Goal: Information Seeking & Learning: Learn about a topic

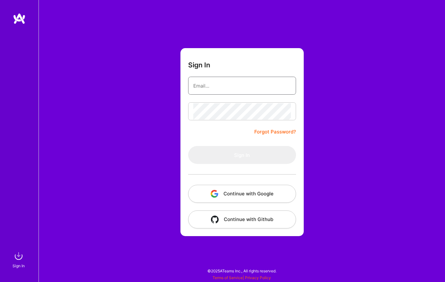
type input "[EMAIL_ADDRESS][DOMAIN_NAME]"
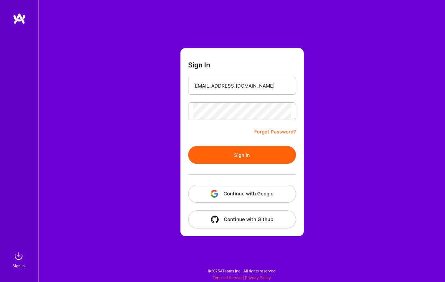
click at [367, 89] on div "Sign In [EMAIL_ADDRESS][DOMAIN_NAME] Forgot Password? Sign In Continue with Goo…" at bounding box center [242, 141] width 406 height 282
click at [242, 161] on button "Sign In" at bounding box center [242, 155] width 108 height 18
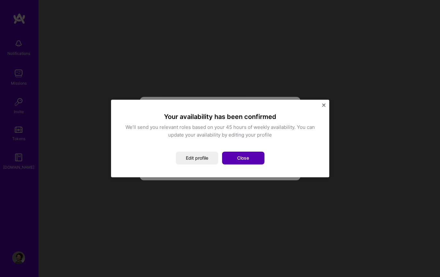
click at [253, 160] on button "Close" at bounding box center [243, 158] width 42 height 13
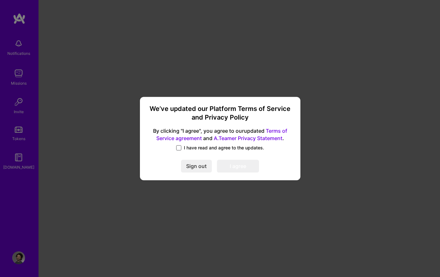
click at [178, 149] on span at bounding box center [178, 147] width 5 height 5
click at [0, 0] on input "I have read and agree to the updates." at bounding box center [0, 0] width 0 height 0
click at [219, 167] on button "I agree" at bounding box center [238, 166] width 42 height 13
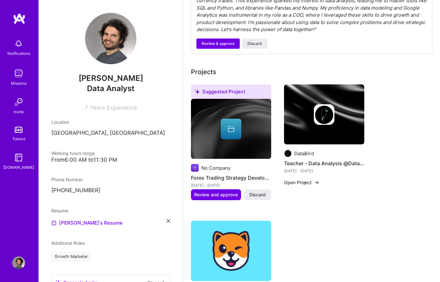
scroll to position [263, 0]
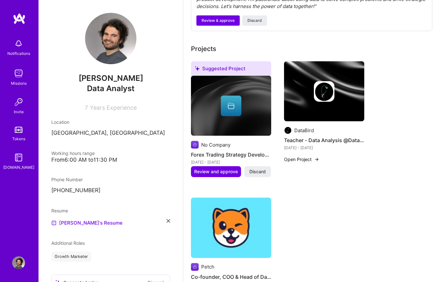
click at [22, 76] on img at bounding box center [18, 73] width 13 height 13
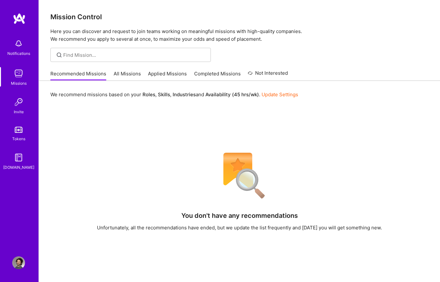
click at [127, 74] on link "All Missions" at bounding box center [127, 75] width 27 height 11
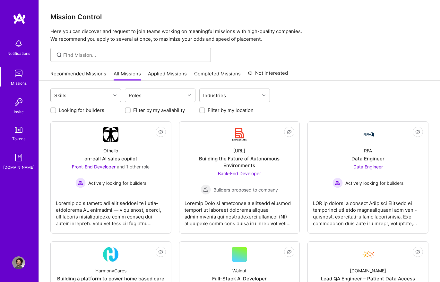
click at [115, 93] on div at bounding box center [116, 95] width 10 height 8
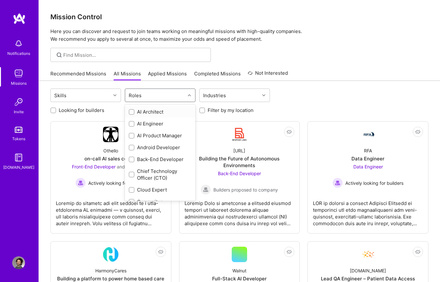
click at [152, 94] on div "Roles" at bounding box center [155, 95] width 60 height 13
click at [132, 160] on input "checkbox" at bounding box center [132, 160] width 4 height 4
checkbox input "true"
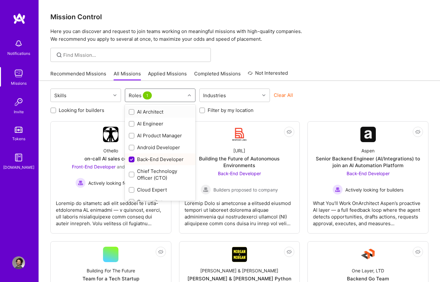
click at [140, 95] on div "Roles 1" at bounding box center [141, 95] width 28 height 9
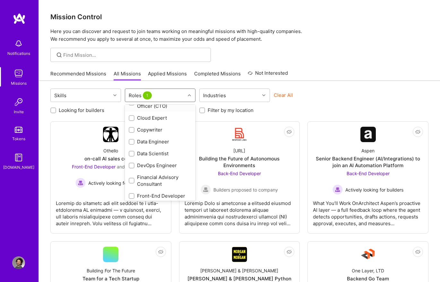
scroll to position [72, 0]
click at [133, 142] on input "checkbox" at bounding box center [132, 142] width 4 height 4
checkbox input "true"
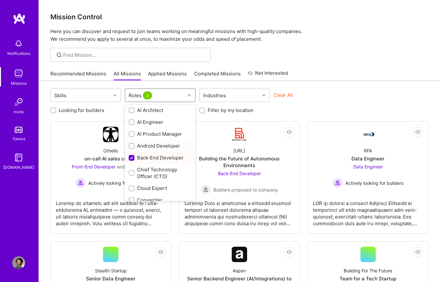
scroll to position [0, 0]
click at [131, 159] on input "checkbox" at bounding box center [132, 160] width 6 height 6
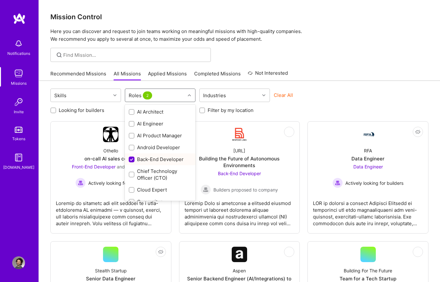
checkbox input "false"
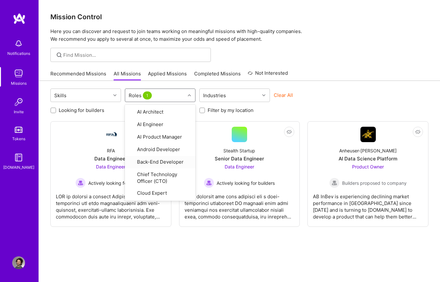
click at [265, 257] on div "Skills option Back-End Developer, deselected. option Back-End Developer focused…" at bounding box center [239, 194] width 401 height 226
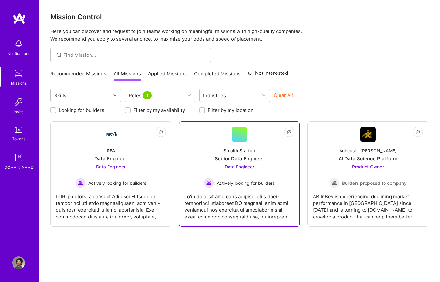
click at [203, 163] on div "Stealth Startup Senior Data Engineer Data Engineer Actively looking for builders" at bounding box center [240, 165] width 110 height 46
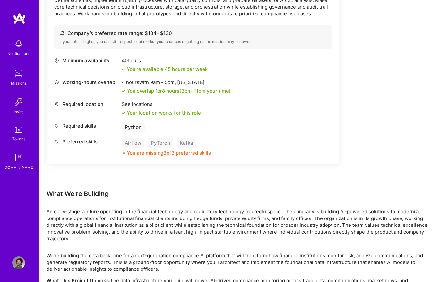
scroll to position [312, 0]
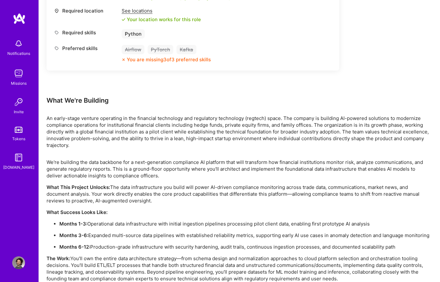
click at [300, 198] on p "What This Project Unlocks: The data infrastructure you build will power AI-driv…" at bounding box center [239, 194] width 385 height 20
click at [300, 197] on p "What This Project Unlocks: The data infrastructure you build will power AI-driv…" at bounding box center [239, 194] width 385 height 20
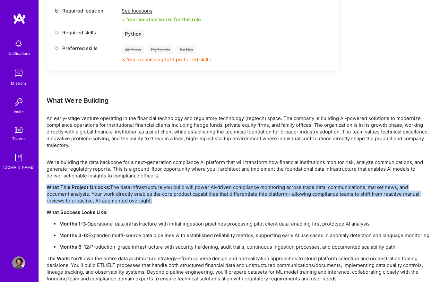
click at [300, 197] on p "What This Project Unlocks: The data infrastructure you build will power AI-driv…" at bounding box center [239, 194] width 385 height 20
click at [335, 196] on p "What This Project Unlocks: The data infrastructure you build will power AI-driv…" at bounding box center [239, 194] width 385 height 20
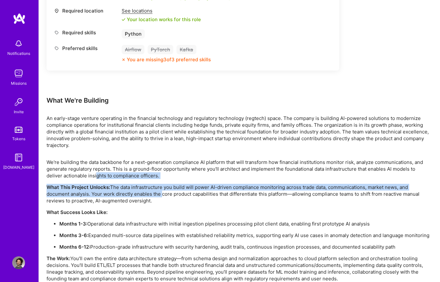
drag, startPoint x: 161, startPoint y: 197, endPoint x: 168, endPoint y: 176, distance: 22.4
click at [82, 172] on div "We're building the data backbone for a next-generation compliance AI platform t…" at bounding box center [239, 233] width 385 height 148
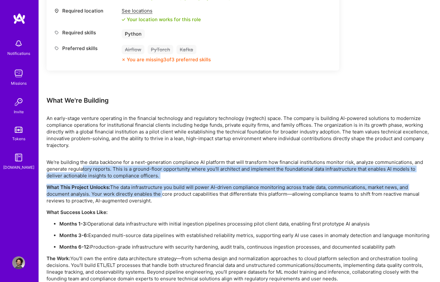
click at [179, 177] on p "We're building the data backbone for a next-generation compliance AI platform t…" at bounding box center [239, 169] width 385 height 20
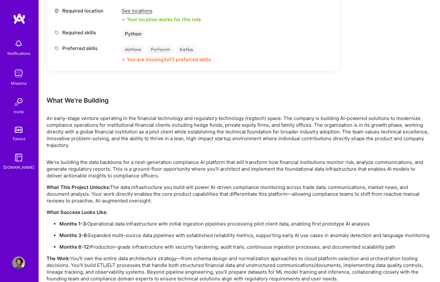
scroll to position [314, 0]
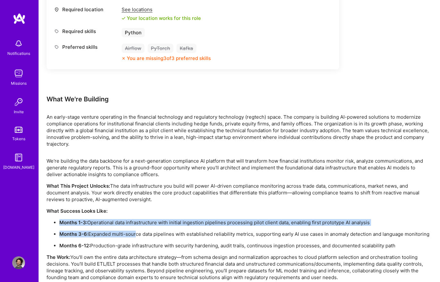
drag, startPoint x: 82, startPoint y: 225, endPoint x: 138, endPoint y: 233, distance: 56.8
click at [135, 233] on ul "Months 1-3: Operational data infrastructure with initial ingestion pipelines pr…" at bounding box center [239, 234] width 385 height 30
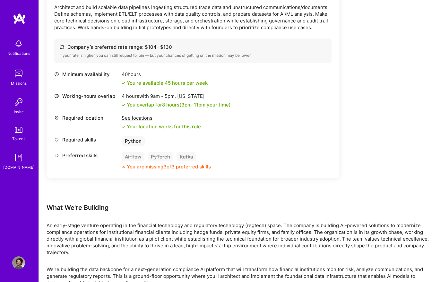
scroll to position [205, 0]
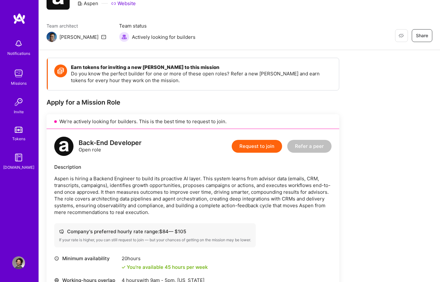
scroll to position [110, 0]
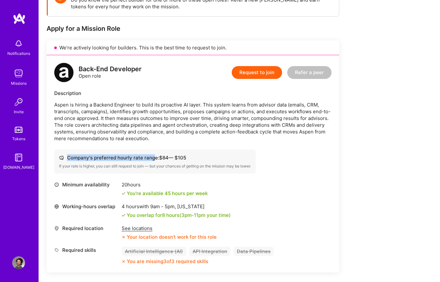
drag, startPoint x: 153, startPoint y: 156, endPoint x: 192, endPoint y: 159, distance: 38.6
click at [193, 159] on div "Company's preferred hourly rate range: $ 84 — $ 105" at bounding box center [155, 157] width 192 height 7
click at [191, 160] on div "Company's preferred hourly rate range: $ 84 — $ 105" at bounding box center [155, 157] width 192 height 7
drag, startPoint x: 193, startPoint y: 158, endPoint x: 82, endPoint y: 158, distance: 111.0
click at [71, 158] on div "Company's preferred hourly rate range: $ 84 — $ 105" at bounding box center [155, 157] width 192 height 7
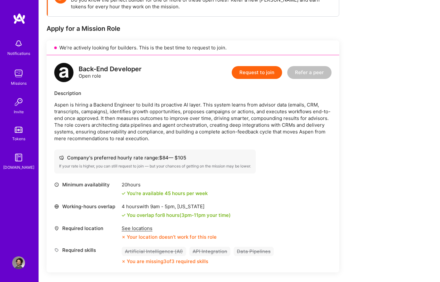
click at [74, 159] on div "Company's preferred hourly rate range: $ 84 — $ 105" at bounding box center [155, 157] width 192 height 7
drag, startPoint x: 113, startPoint y: 158, endPoint x: 228, endPoint y: 158, distance: 115.2
click at [228, 158] on div "Company's preferred hourly rate range: $ 84 — $ 105" at bounding box center [155, 157] width 192 height 7
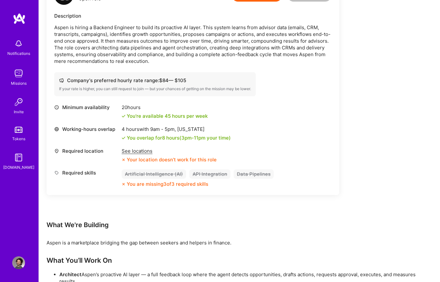
scroll to position [244, 0]
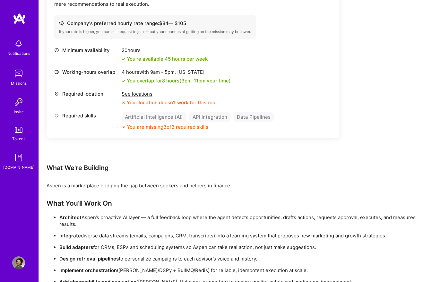
drag, startPoint x: 59, startPoint y: 215, endPoint x: 136, endPoint y: 227, distance: 78.3
click at [136, 227] on p "Architect Aspen’s proactive AI layer — a full feedback loop where the agent det…" at bounding box center [245, 220] width 372 height 13
drag, startPoint x: 62, startPoint y: 236, endPoint x: 186, endPoint y: 231, distance: 124.3
click at [183, 231] on ul "Architect Aspen’s proactive AI layer — a full feedback loop where the agent det…" at bounding box center [239, 255] width 385 height 83
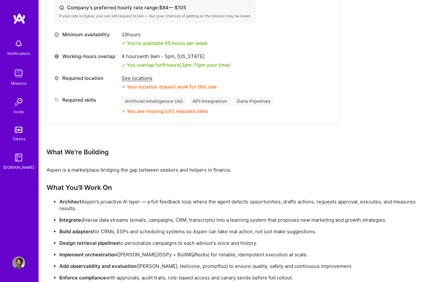
scroll to position [273, 0]
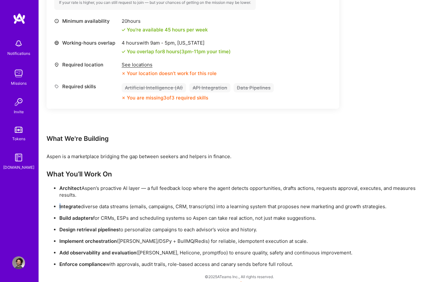
drag, startPoint x: 58, startPoint y: 242, endPoint x: 308, endPoint y: 240, distance: 250.0
click at [308, 240] on ul "Architect Aspen’s proactive AI layer — a full feedback loop where the agent det…" at bounding box center [239, 226] width 385 height 83
click at [308, 240] on p "Implement orchestration (e.g. LangGraph/DSPy + BullMQ/Redis) for reliable, idem…" at bounding box center [245, 241] width 372 height 7
drag, startPoint x: 271, startPoint y: 239, endPoint x: 210, endPoint y: 238, distance: 61.3
click at [49, 220] on ul "Architect Aspen’s proactive AI layer — a full feedback loop where the agent det…" at bounding box center [239, 226] width 385 height 83
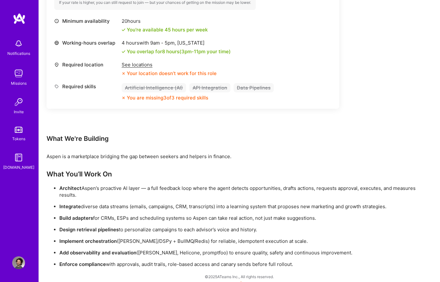
click at [209, 238] on p "Implement orchestration (e.g. LangGraph/DSPy + BullMQ/Redis) for reliable, idem…" at bounding box center [245, 241] width 372 height 7
drag, startPoint x: 314, startPoint y: 243, endPoint x: 57, endPoint y: 214, distance: 258.7
click at [48, 213] on ul "Architect Aspen’s proactive AI layer — a full feedback loop where the agent det…" at bounding box center [239, 226] width 385 height 83
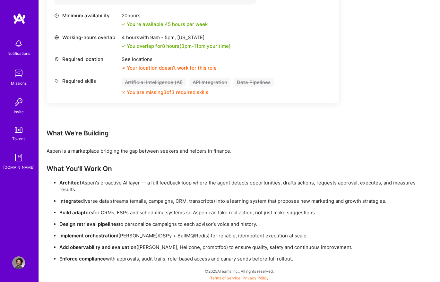
scroll to position [279, 0]
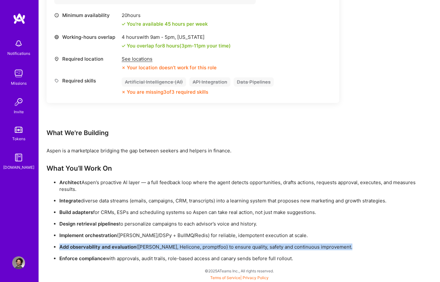
drag, startPoint x: 62, startPoint y: 245, endPoint x: 323, endPoint y: 255, distance: 261.4
click at [323, 255] on ul "Architect Aspen’s proactive AI layer — a full feedback loop where the agent det…" at bounding box center [239, 220] width 385 height 83
click at [323, 255] on p "Enforce compliance with approvals, audit trails, role-based access and canary s…" at bounding box center [245, 258] width 372 height 7
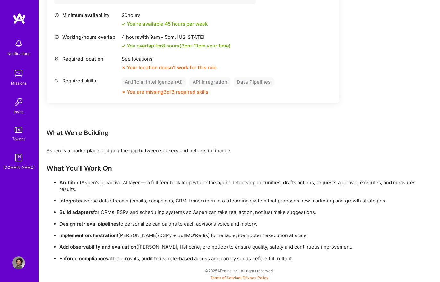
drag, startPoint x: 316, startPoint y: 257, endPoint x: 151, endPoint y: 205, distance: 173.6
click at [55, 180] on ul "Architect Aspen’s proactive AI layer — a full feedback loop where the agent det…" at bounding box center [239, 220] width 385 height 83
click at [166, 207] on ul "Architect Aspen’s proactive AI layer — a full feedback loop where the agent det…" at bounding box center [239, 220] width 385 height 83
drag, startPoint x: 303, startPoint y: 257, endPoint x: 91, endPoint y: 169, distance: 229.0
click at [48, 166] on div "What You’ll Work On Architect Aspen’s proactive AI layer — a full feedback loop…" at bounding box center [239, 213] width 385 height 98
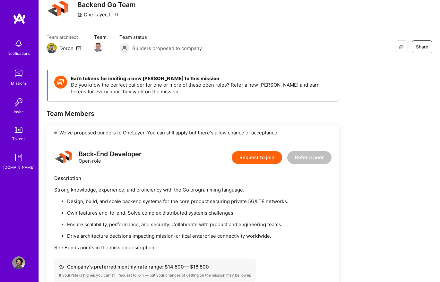
scroll to position [32, 0]
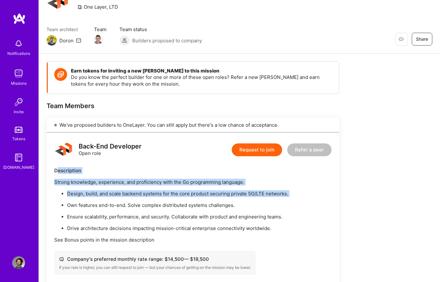
drag, startPoint x: 58, startPoint y: 172, endPoint x: 286, endPoint y: 200, distance: 229.6
click at [286, 200] on div "Description Strong knowledge, experience, and proficiency with the Go programmi…" at bounding box center [192, 205] width 277 height 76
click at [286, 200] on ul "Design, build, and scale backend systems for the core product securing private …" at bounding box center [192, 210] width 277 height 41
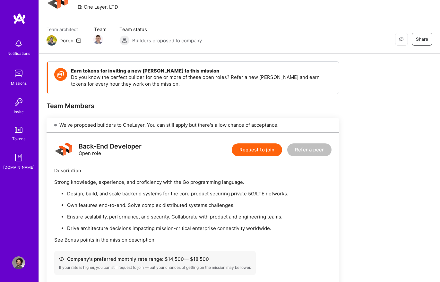
drag, startPoint x: 81, startPoint y: 202, endPoint x: 250, endPoint y: 207, distance: 169.2
click at [249, 207] on p "Own features end-to-end. Solve complex distributed systems challenges." at bounding box center [199, 205] width 264 height 7
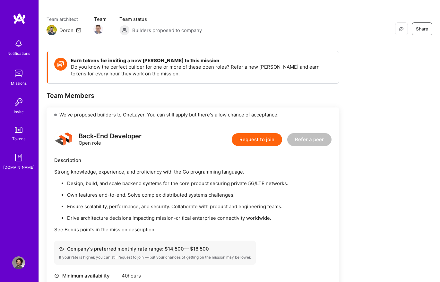
click at [255, 206] on p "Ensure scalability, performance, and security. Collaborate with product and eng…" at bounding box center [199, 206] width 264 height 7
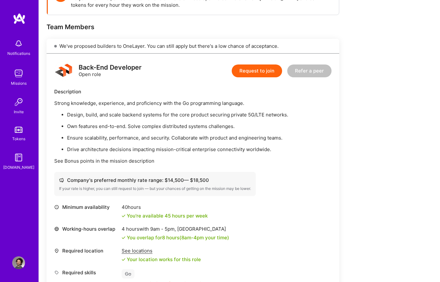
scroll to position [119, 0]
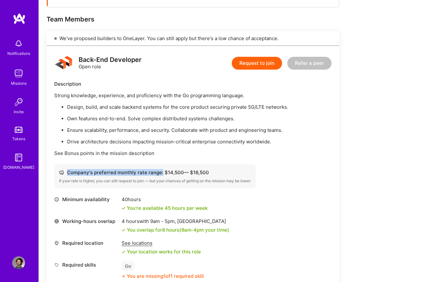
drag, startPoint x: 161, startPoint y: 174, endPoint x: 219, endPoint y: 175, distance: 58.1
click at [217, 174] on div "Company's preferred monthly rate range: $ 14,500 — $ 18,500" at bounding box center [155, 172] width 192 height 7
click at [219, 175] on div "Company's preferred monthly rate range: $ 14,500 — $ 18,500" at bounding box center [155, 172] width 192 height 7
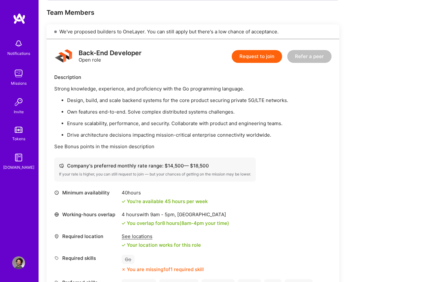
scroll to position [165, 0]
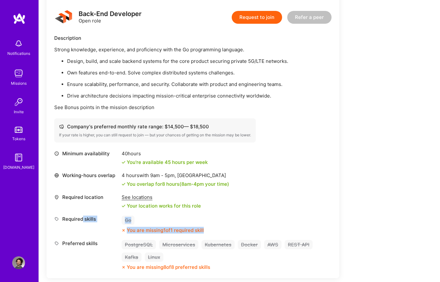
drag, startPoint x: 227, startPoint y: 232, endPoint x: 84, endPoint y: 216, distance: 143.7
click at [83, 216] on div "Required skills Go You are missing 1 of 1 required skill" at bounding box center [192, 225] width 277 height 18
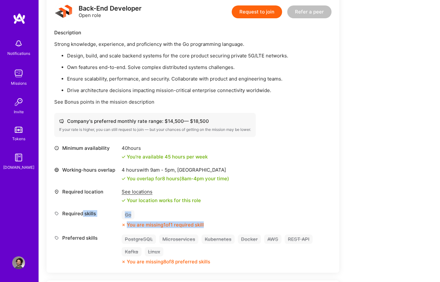
scroll to position [171, 0]
click at [176, 192] on div "See locations" at bounding box center [161, 191] width 79 height 7
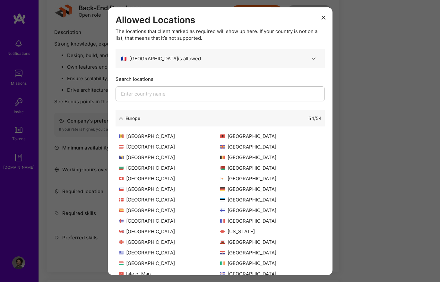
click at [87, 197] on div "Allowed Locations The locations that client marked as required will show up her…" at bounding box center [220, 141] width 440 height 282
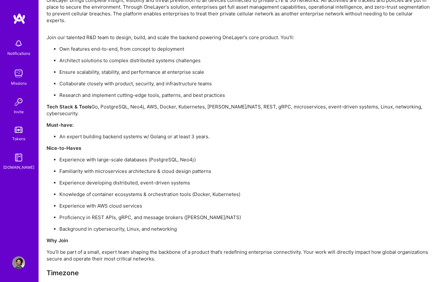
scroll to position [587, 0]
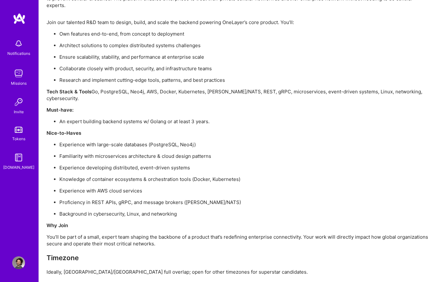
drag, startPoint x: 46, startPoint y: 194, endPoint x: 192, endPoint y: 194, distance: 146.3
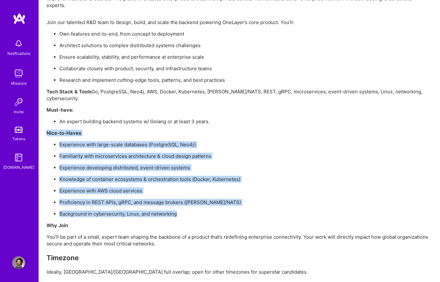
drag, startPoint x: 185, startPoint y: 202, endPoint x: 156, endPoint y: 143, distance: 65.2
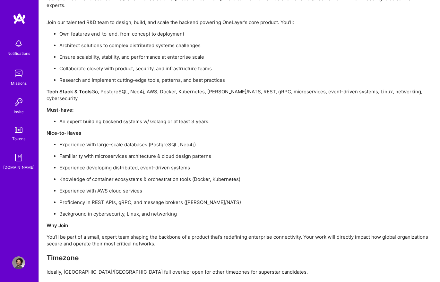
click at [208, 176] on p "Knowledge of container ecosystems & orchestration tools (Docker, Kubernetes)" at bounding box center [245, 179] width 372 height 7
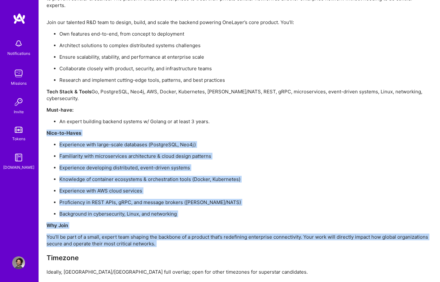
drag, startPoint x: 47, startPoint y: 120, endPoint x: 184, endPoint y: 235, distance: 179.7
click at [184, 235] on div "Join our talented R&D team to design, build, and scale the backend powering One…" at bounding box center [239, 147] width 385 height 256
click at [188, 236] on div "Join our talented R&D team to design, build, and scale the backend powering One…" at bounding box center [239, 147] width 385 height 256
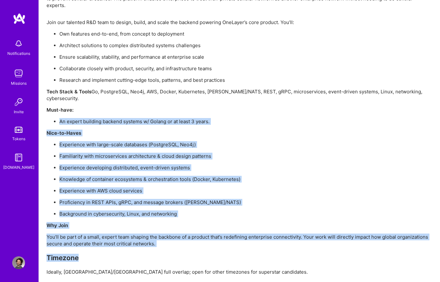
drag, startPoint x: 188, startPoint y: 235, endPoint x: 43, endPoint y: 106, distance: 194.1
click at [85, 126] on div "Join our talented R&D team to design, build, and scale the backend powering One…" at bounding box center [239, 147] width 385 height 256
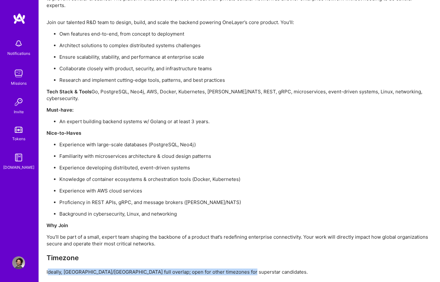
drag, startPoint x: 48, startPoint y: 258, endPoint x: 245, endPoint y: 259, distance: 196.7
click at [245, 269] on p "Ideally, Europe/Israel full overlap; open for other timezones for superstar can…" at bounding box center [239, 272] width 385 height 7
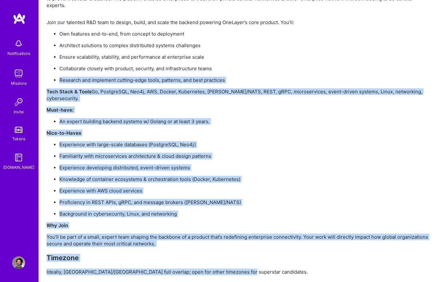
drag, startPoint x: 244, startPoint y: 259, endPoint x: 124, endPoint y: 136, distance: 172.2
click at [53, 73] on div "Join our talented R&D team to design, build, and scale the backend powering One…" at bounding box center [239, 147] width 385 height 256
click at [197, 181] on ul "Experience with large-scale databases (PostgreSQL, Neo4j) Familiarity with micr…" at bounding box center [239, 179] width 385 height 76
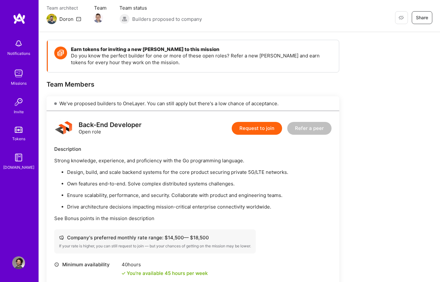
scroll to position [0, 0]
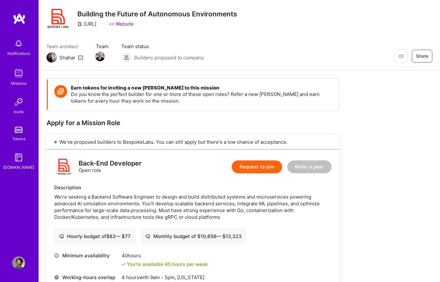
scroll to position [19, 0]
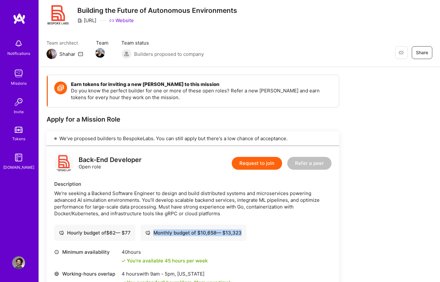
drag, startPoint x: 152, startPoint y: 231, endPoint x: 243, endPoint y: 235, distance: 90.6
click at [242, 235] on div "Monthly budget of $ 10,658 — $ 13,323" at bounding box center [193, 232] width 96 height 7
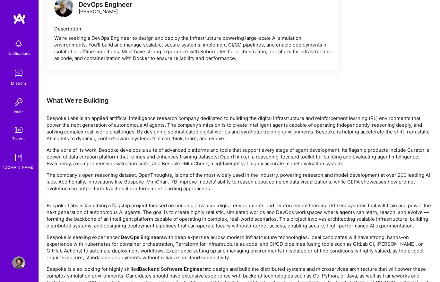
scroll to position [432, 0]
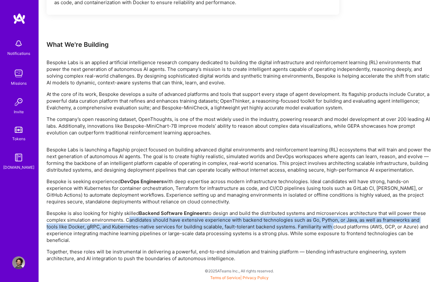
drag, startPoint x: 125, startPoint y: 220, endPoint x: 319, endPoint y: 224, distance: 193.5
click at [319, 224] on p "Bespoke is also looking for highly skilled Backend Software Engineers to design…" at bounding box center [239, 227] width 385 height 34
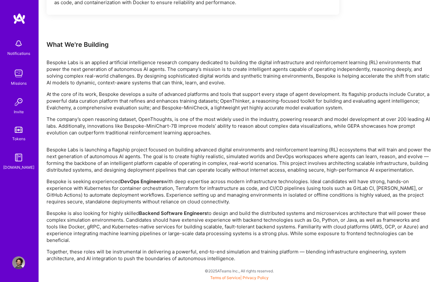
click at [327, 227] on p "Bespoke is also looking for highly skilled Backend Software Engineers to design…" at bounding box center [239, 227] width 385 height 34
drag, startPoint x: 45, startPoint y: 226, endPoint x: 213, endPoint y: 215, distance: 168.5
drag, startPoint x: 283, startPoint y: 225, endPoint x: 362, endPoint y: 241, distance: 80.9
click at [362, 241] on p "Bespoke is also looking for highly skilled Backend Software Engineers to design…" at bounding box center [239, 227] width 385 height 34
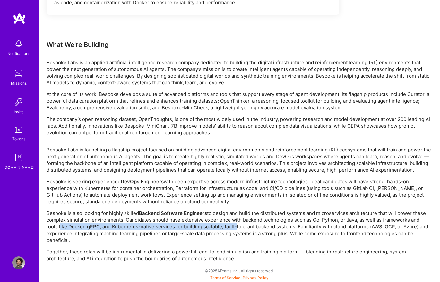
click at [362, 241] on p "Bespoke is also looking for highly skilled Backend Software Engineers to design…" at bounding box center [239, 227] width 385 height 34
drag, startPoint x: 73, startPoint y: 241, endPoint x: 42, endPoint y: 212, distance: 42.4
click at [76, 215] on p "Bespoke is also looking for highly skilled Backend Software Engineers to design…" at bounding box center [239, 227] width 385 height 34
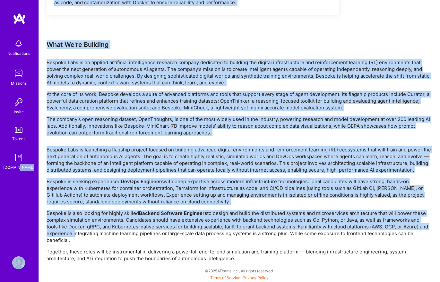
drag, startPoint x: 73, startPoint y: 237, endPoint x: 35, endPoint y: 207, distance: 48.3
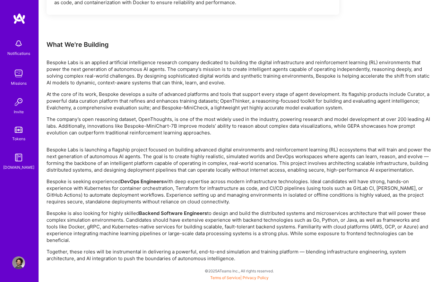
click at [81, 234] on p "Bespoke is also looking for highly skilled Backend Software Engineers to design…" at bounding box center [239, 227] width 385 height 34
drag, startPoint x: 57, startPoint y: 235, endPoint x: 73, endPoint y: 224, distance: 19.3
click at [73, 224] on p "Bespoke is also looking for highly skilled Backend Software Engineers to design…" at bounding box center [239, 227] width 385 height 34
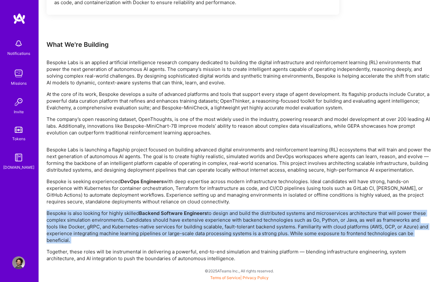
drag, startPoint x: 81, startPoint y: 243, endPoint x: 39, endPoint y: 216, distance: 49.5
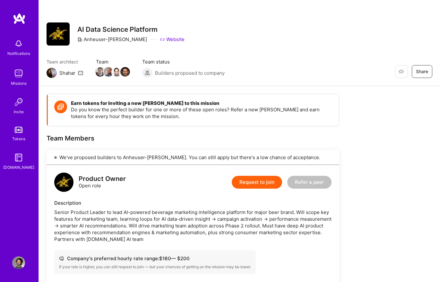
click at [17, 84] on div "Missions" at bounding box center [19, 83] width 16 height 7
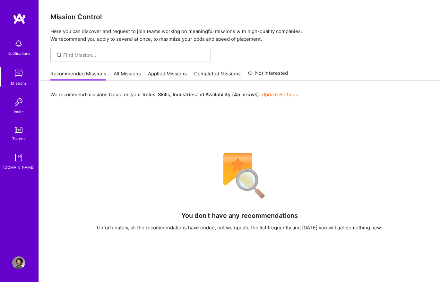
click at [125, 75] on link "All Missions" at bounding box center [127, 75] width 27 height 11
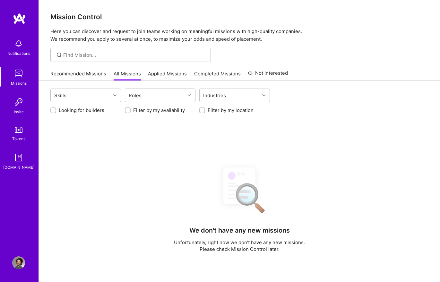
click at [160, 97] on div "Roles" at bounding box center [155, 95] width 60 height 13
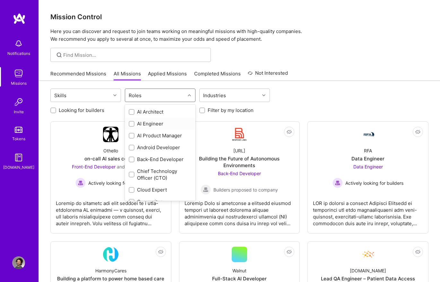
click at [131, 124] on input "checkbox" at bounding box center [132, 124] width 4 height 4
checkbox input "true"
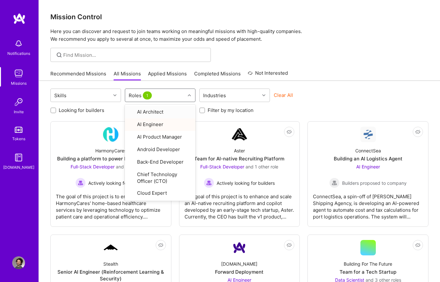
click at [312, 56] on div at bounding box center [239, 55] width 401 height 14
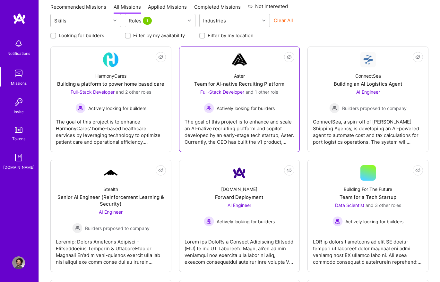
scroll to position [59, 0]
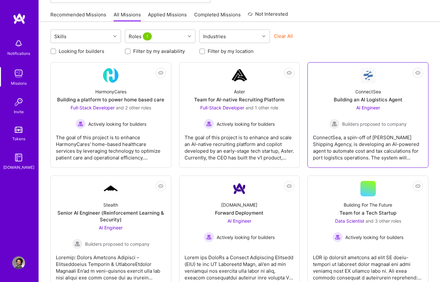
click at [401, 130] on div "ConnectSea, a spin-off of Lachmann Shipping Agency, is developing an AI-powered…" at bounding box center [368, 145] width 110 height 32
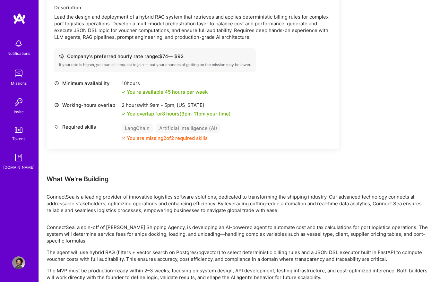
scroll to position [214, 0]
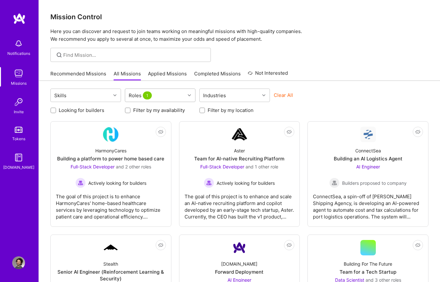
drag, startPoint x: 182, startPoint y: 88, endPoint x: 184, endPoint y: 92, distance: 4.0
click at [183, 89] on div "Roles 1" at bounding box center [160, 95] width 71 height 13
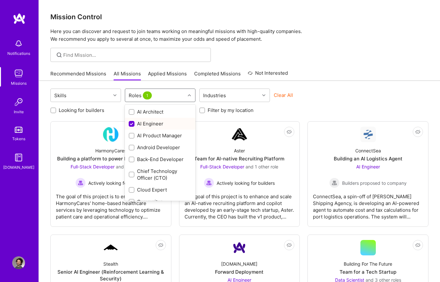
click at [133, 124] on input "checkbox" at bounding box center [132, 124] width 6 height 6
checkbox input "false"
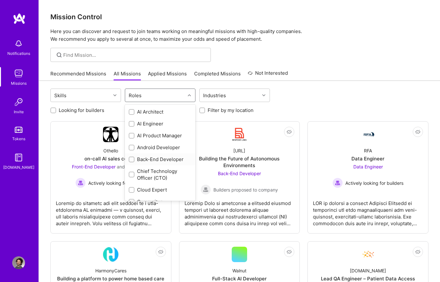
click at [130, 160] on input "checkbox" at bounding box center [132, 160] width 4 height 4
checkbox input "true"
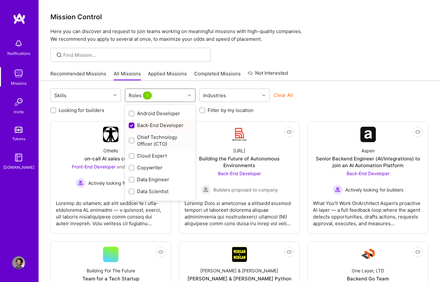
scroll to position [39, 0]
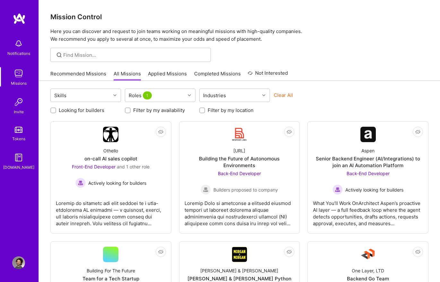
click at [348, 56] on div at bounding box center [239, 55] width 401 height 14
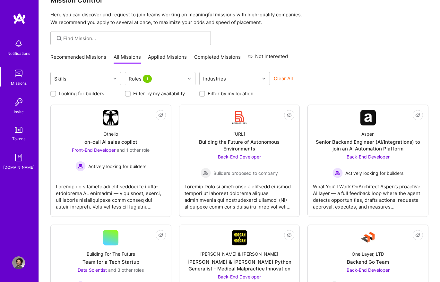
scroll to position [0, 0]
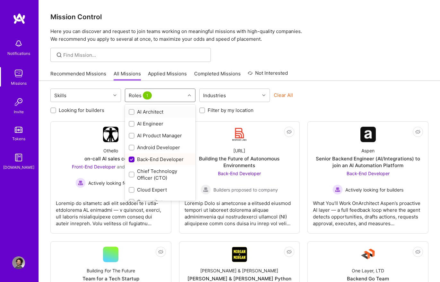
click at [178, 96] on div "Roles 1" at bounding box center [155, 95] width 60 height 13
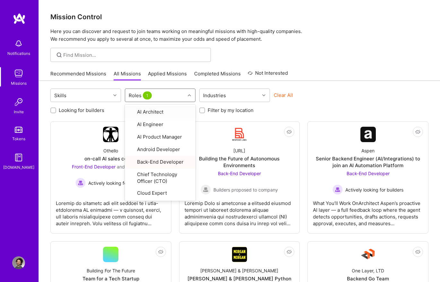
click at [330, 49] on div at bounding box center [239, 55] width 401 height 14
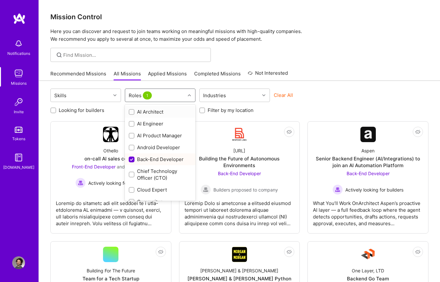
click at [174, 92] on div "Roles 1" at bounding box center [155, 95] width 60 height 13
click at [131, 161] on input "checkbox" at bounding box center [132, 160] width 6 height 6
checkbox input "false"
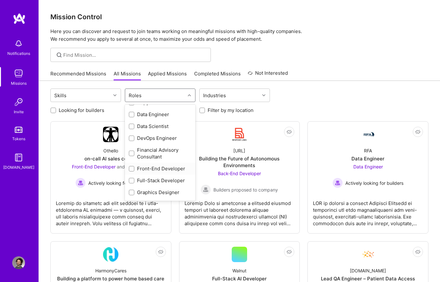
scroll to position [99, 0]
click at [131, 114] on input "checkbox" at bounding box center [132, 115] width 4 height 4
checkbox input "true"
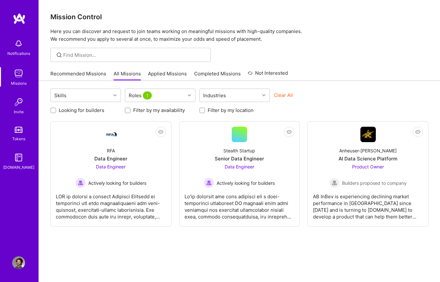
click at [355, 56] on div at bounding box center [239, 55] width 401 height 14
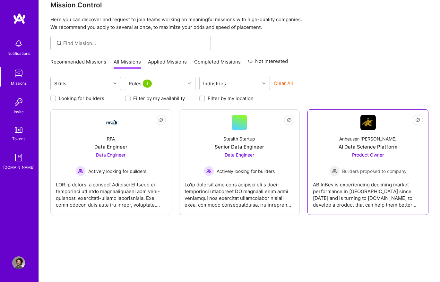
scroll to position [24, 0]
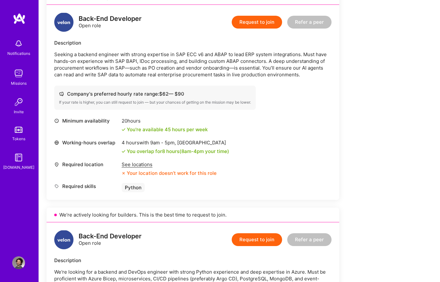
scroll to position [190, 0]
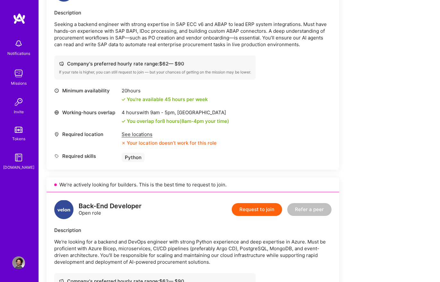
click at [205, 65] on div "Company's preferred hourly rate range: $ 62 — $ 90" at bounding box center [155, 63] width 192 height 7
drag, startPoint x: 199, startPoint y: 62, endPoint x: 196, endPoint y: 63, distance: 3.6
click at [196, 63] on div "Company's preferred hourly rate range: $ 62 — $ 90" at bounding box center [155, 63] width 192 height 7
click at [200, 65] on div "Company's preferred hourly rate range: $ 62 — $ 90" at bounding box center [155, 63] width 192 height 7
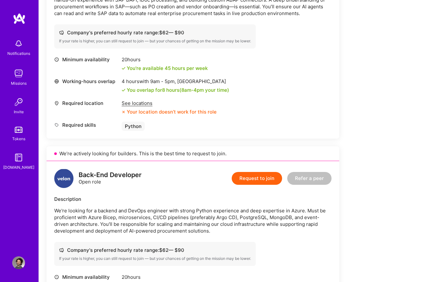
scroll to position [227, 0]
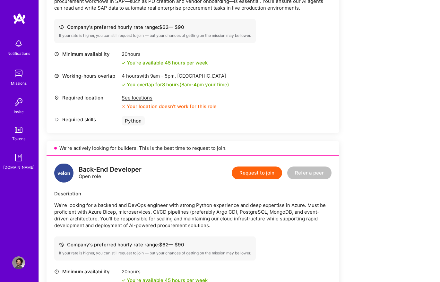
drag, startPoint x: 61, startPoint y: 206, endPoint x: 233, endPoint y: 224, distance: 173.7
click at [233, 224] on p "We're looking for a backend and DevOps engineer with strong Python experience a…" at bounding box center [192, 215] width 277 height 27
drag, startPoint x: 244, startPoint y: 224, endPoint x: 266, endPoint y: 225, distance: 21.8
click at [244, 224] on p "We're looking for a backend and DevOps engineer with strong Python experience a…" at bounding box center [192, 215] width 277 height 27
drag, startPoint x: 258, startPoint y: 224, endPoint x: 209, endPoint y: 212, distance: 50.4
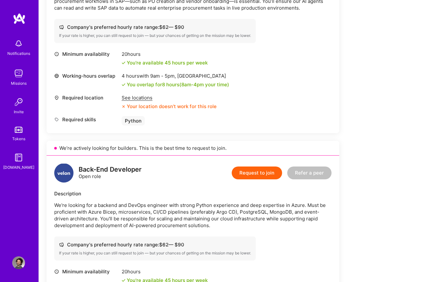
click at [59, 200] on div "Description We're looking for a backend and DevOps engineer with strong Python …" at bounding box center [192, 209] width 277 height 39
click at [209, 212] on p "We're looking for a backend and DevOps engineer with strong Python experience a…" at bounding box center [192, 215] width 277 height 27
drag, startPoint x: 151, startPoint y: 212, endPoint x: 243, endPoint y: 226, distance: 93.8
click at [240, 225] on p "We're looking for a backend and DevOps engineer with strong Python experience a…" at bounding box center [192, 215] width 277 height 27
drag, startPoint x: 243, startPoint y: 226, endPoint x: 261, endPoint y: 226, distance: 17.7
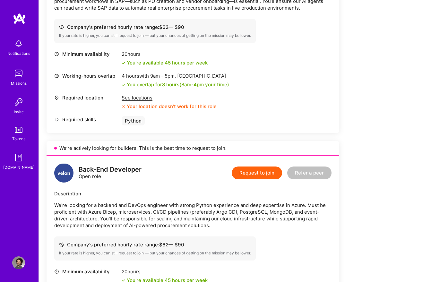
click at [244, 226] on p "We're looking for a backend and DevOps engineer with strong Python experience a…" at bounding box center [192, 215] width 277 height 27
drag, startPoint x: 259, startPoint y: 226, endPoint x: 87, endPoint y: 194, distance: 174.9
click at [55, 193] on div "Description We're looking for a backend and DevOps engineer with strong Python …" at bounding box center [192, 209] width 277 height 39
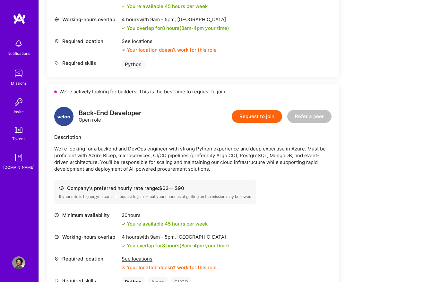
click at [192, 162] on p "We're looking for a backend and DevOps engineer with strong Python experience a…" at bounding box center [192, 158] width 277 height 27
drag, startPoint x: 166, startPoint y: 164, endPoint x: 53, endPoint y: 136, distance: 116.7
click at [53, 136] on div "Back-End Developer Open role Request to join Refer a peer Description We're loo…" at bounding box center [193, 213] width 293 height 228
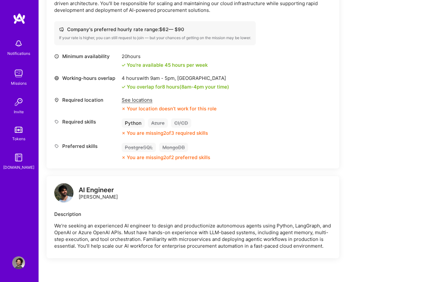
scroll to position [0, 0]
